Goal: Task Accomplishment & Management: Manage account settings

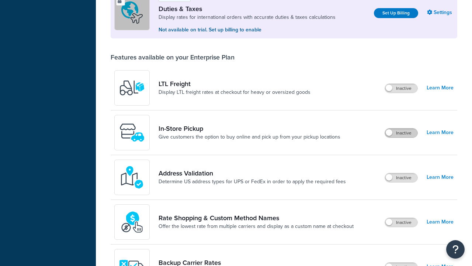
click at [402, 128] on label "Inactive" at bounding box center [401, 132] width 32 height 9
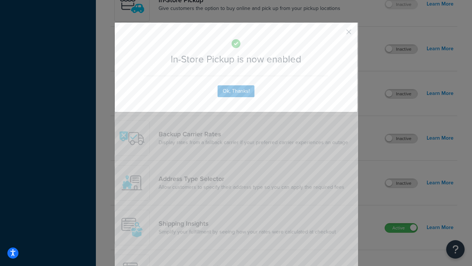
click at [338, 34] on button "button" at bounding box center [338, 35] width 2 height 2
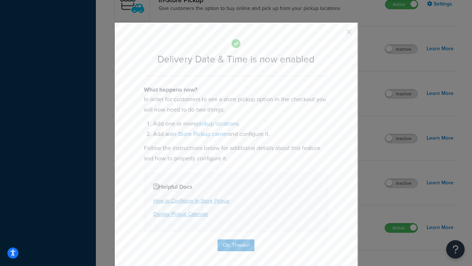
scroll to position [71, 0]
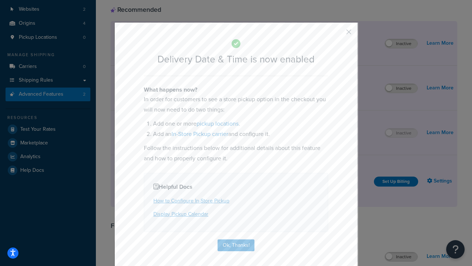
click at [338, 34] on button "button" at bounding box center [338, 35] width 2 height 2
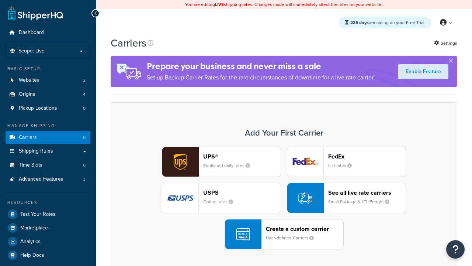
click at [284, 234] on div "Create a custom carrier User-defined Carriers" at bounding box center [305, 234] width 78 height 18
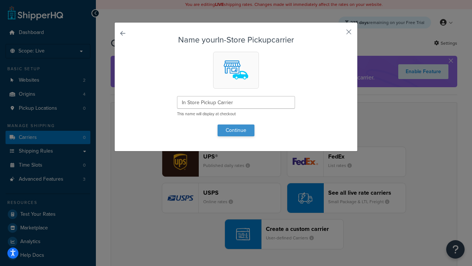
type input "In Store Pickup Carrier"
click at [236, 130] on button "Continue" at bounding box center [236, 130] width 37 height 12
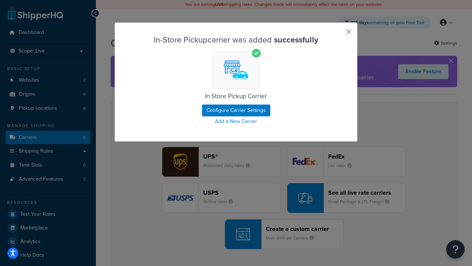
click at [338, 34] on button "button" at bounding box center [338, 35] width 2 height 2
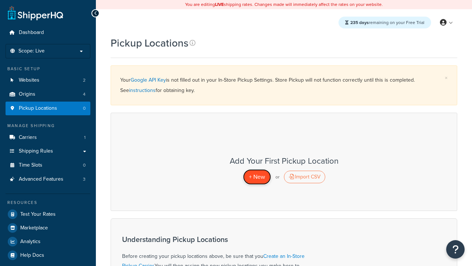
click at [257, 176] on span "+ New" at bounding box center [257, 176] width 16 height 8
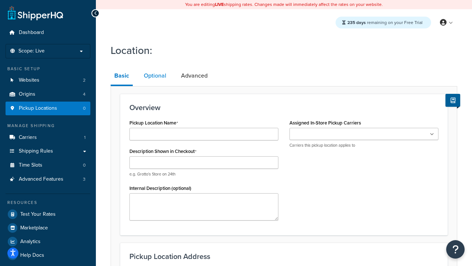
click at [155, 76] on link "Optional" at bounding box center [155, 76] width 30 height 18
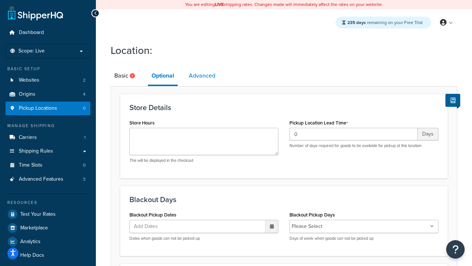
click at [202, 76] on link "Advanced" at bounding box center [202, 76] width 34 height 18
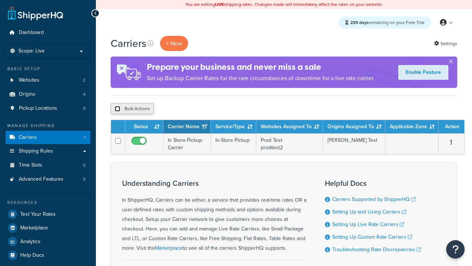
click at [117, 109] on input "checkbox" at bounding box center [118, 109] width 6 height 6
checkbox input "true"
click at [199, 109] on button "Delete" at bounding box center [196, 108] width 25 height 11
